Goal: Task Accomplishment & Management: Use online tool/utility

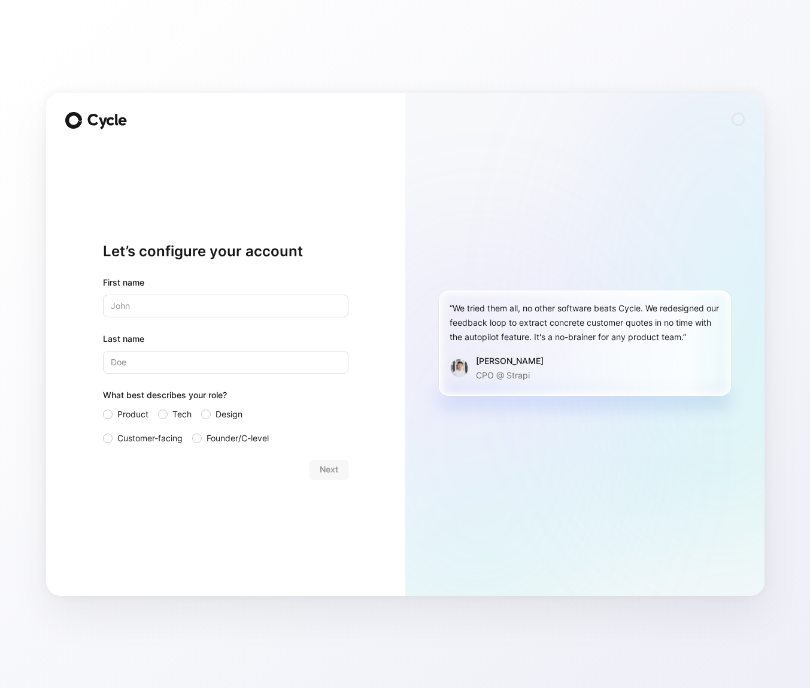
click at [211, 311] on input "text" at bounding box center [225, 305] width 245 height 23
type input "[PERSON_NAME]"
click at [140, 366] on input "Last name" at bounding box center [225, 362] width 245 height 23
type input "[PERSON_NAME]"
click at [172, 414] on span "Tech" at bounding box center [181, 414] width 19 height 14
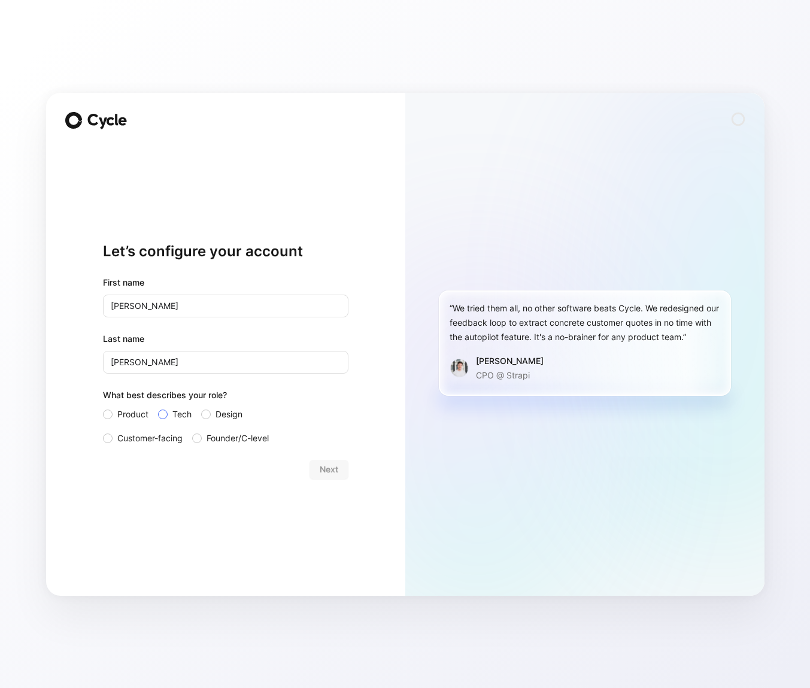
click at [158, 407] on input "Tech" at bounding box center [158, 407] width 0 height 0
click at [318, 469] on button "Next" at bounding box center [328, 469] width 39 height 19
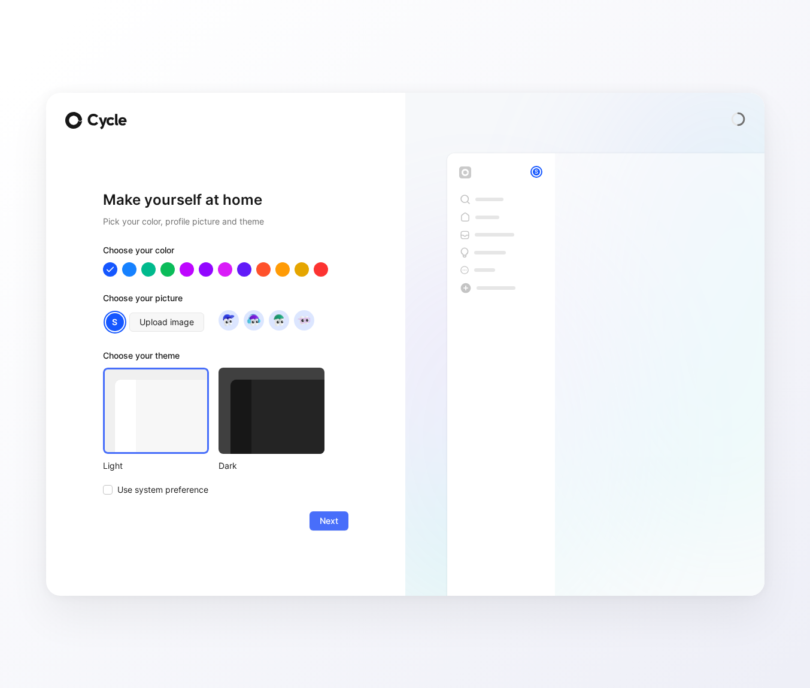
click at [280, 448] on div at bounding box center [271, 410] width 106 height 86
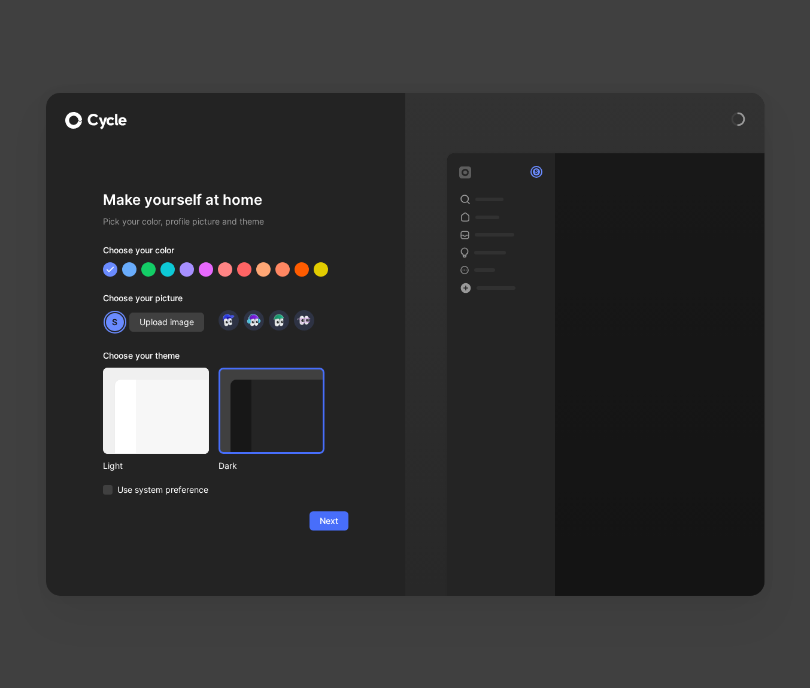
click at [186, 417] on div at bounding box center [156, 410] width 106 height 86
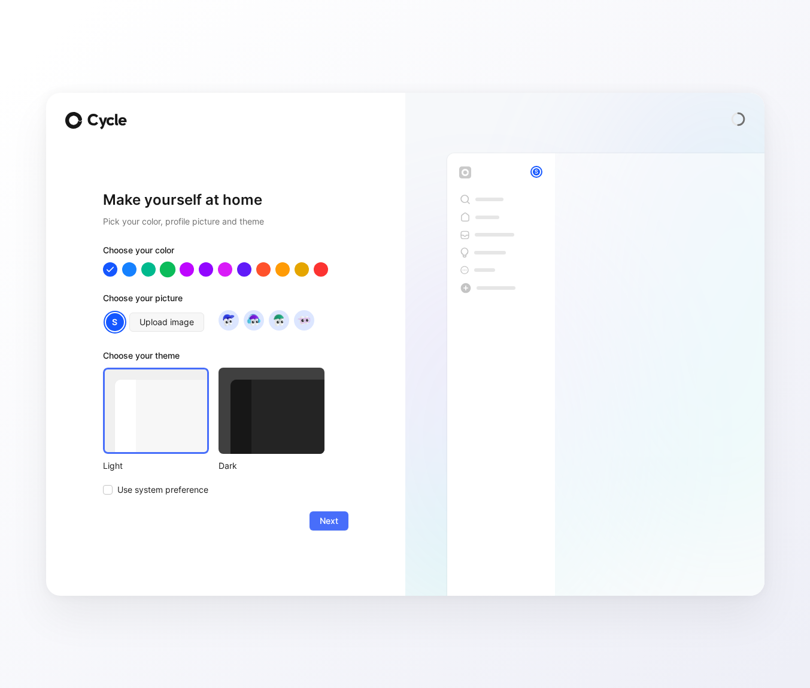
click at [170, 274] on div at bounding box center [167, 269] width 16 height 16
click at [152, 273] on div at bounding box center [148, 269] width 16 height 16
click at [329, 528] on button "Next" at bounding box center [328, 520] width 39 height 19
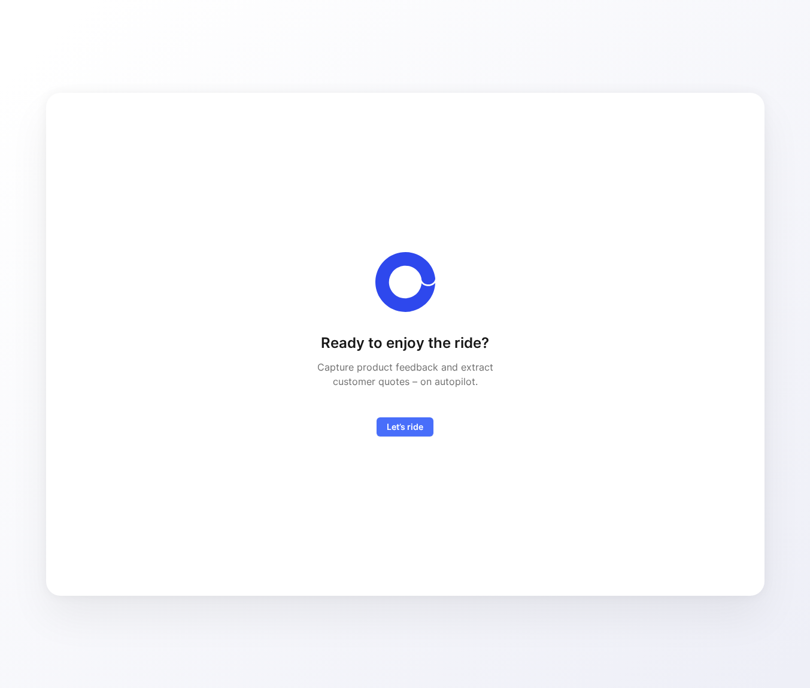
click at [402, 436] on div "Ready to enjoy the ride? Capture product feedback and extract customer quotes –…" at bounding box center [405, 344] width 680 height 464
click at [402, 429] on span "Let’s ride" at bounding box center [405, 427] width 37 height 14
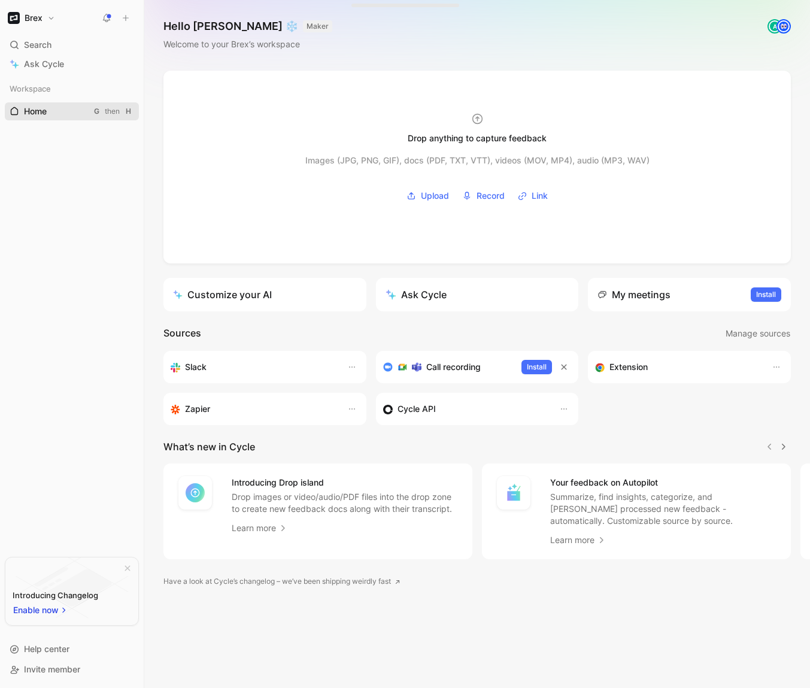
click at [39, 111] on span "Home" at bounding box center [35, 111] width 23 height 12
click at [34, 21] on h1 "Brex" at bounding box center [34, 18] width 18 height 11
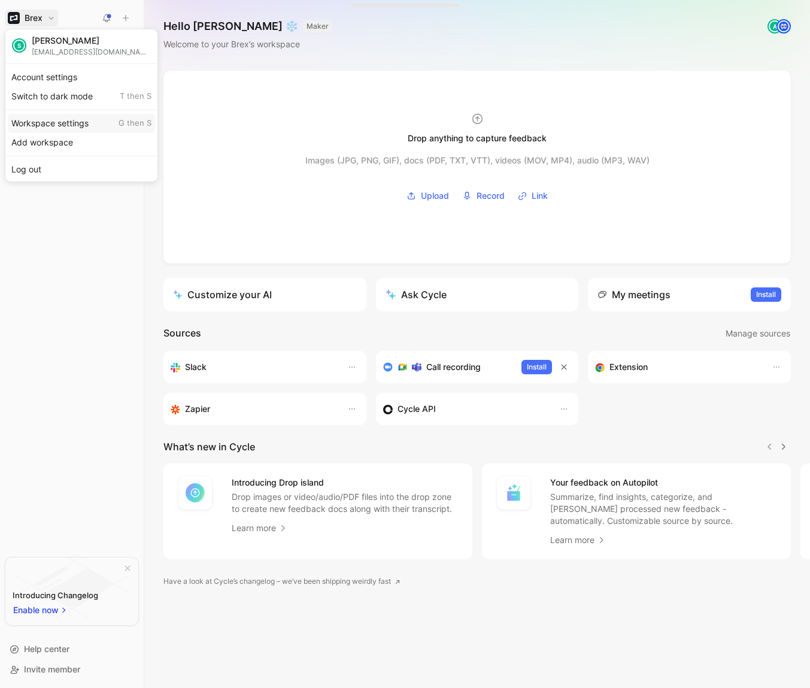
click at [51, 119] on div "Workspace settings G then S" at bounding box center [81, 123] width 147 height 19
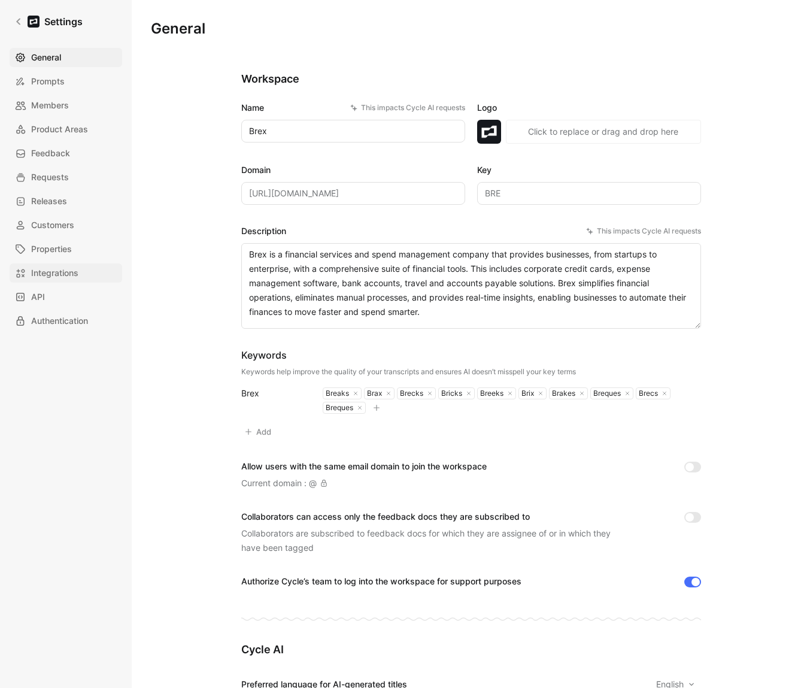
click at [82, 272] on link "Integrations" at bounding box center [66, 272] width 113 height 19
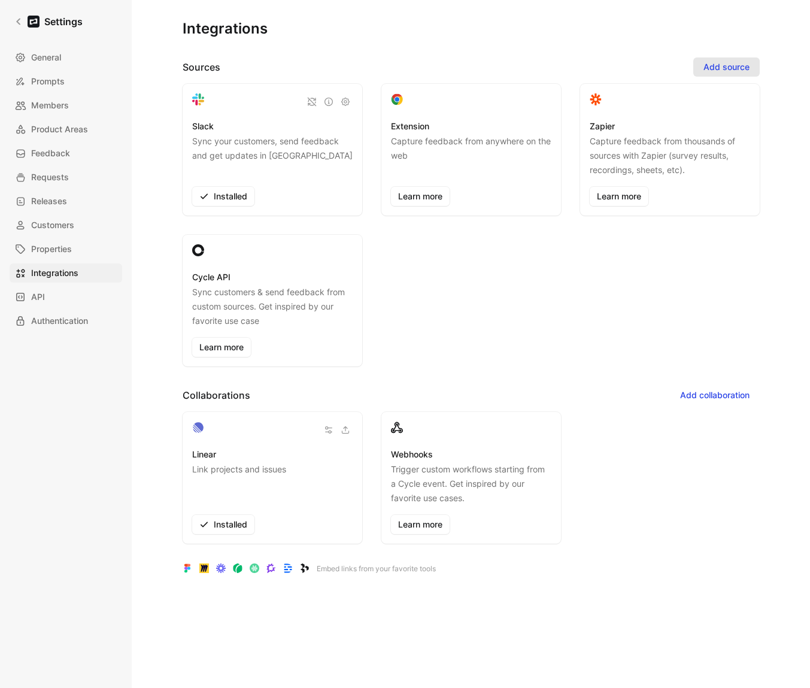
click at [705, 66] on span "Add source" at bounding box center [726, 67] width 46 height 14
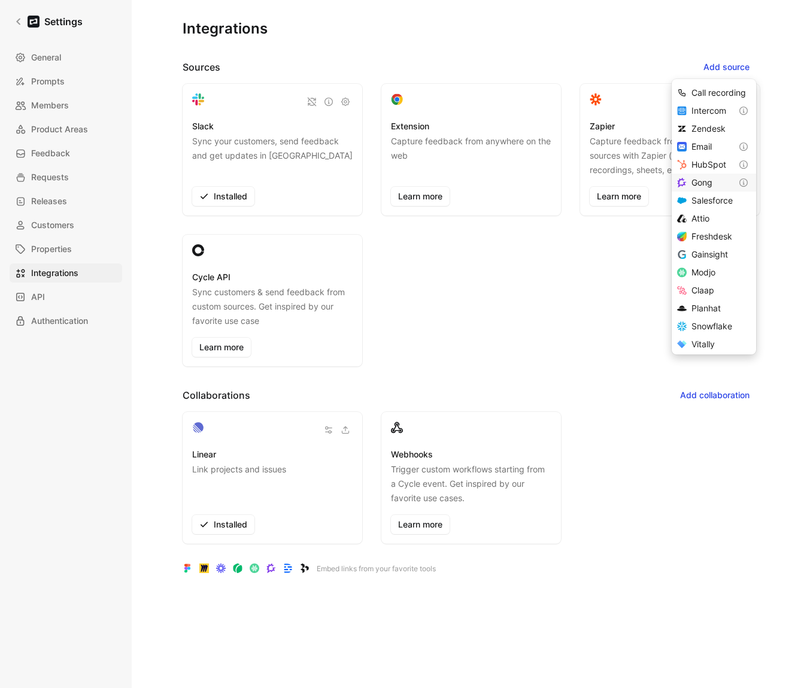
click at [710, 177] on div "Gong" at bounding box center [711, 182] width 40 height 14
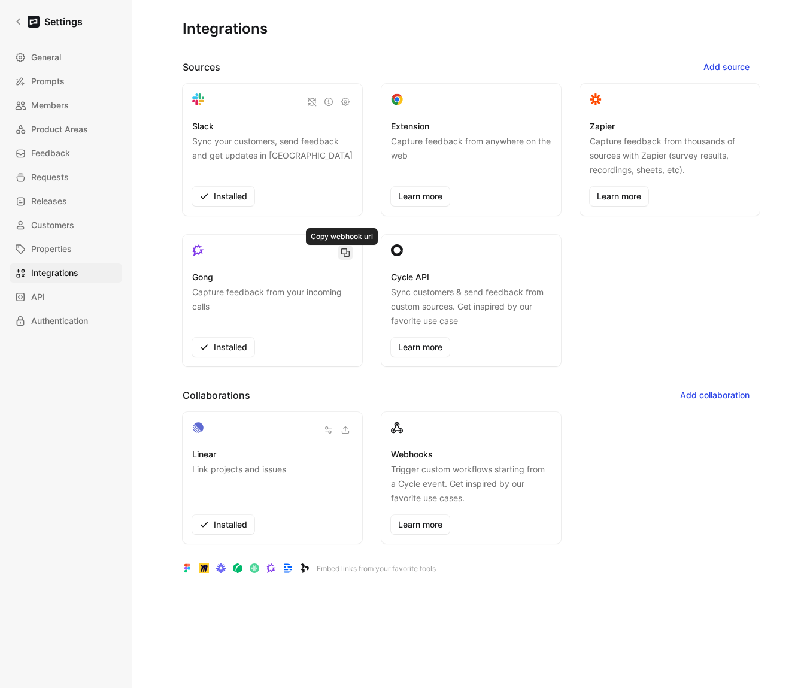
click at [342, 253] on icon "button" at bounding box center [346, 253] width 10 height 10
